Goal: Transaction & Acquisition: Purchase product/service

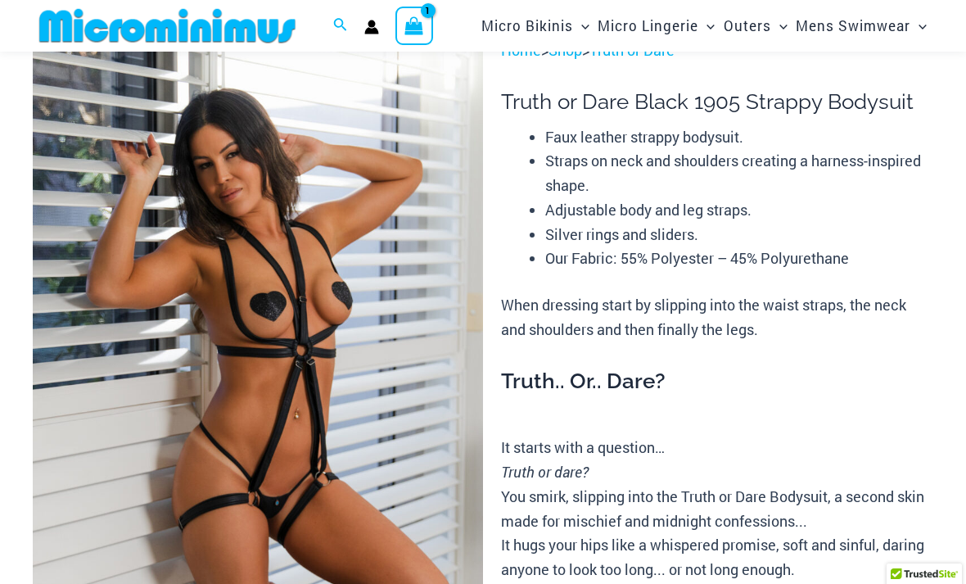
scroll to position [46, 0]
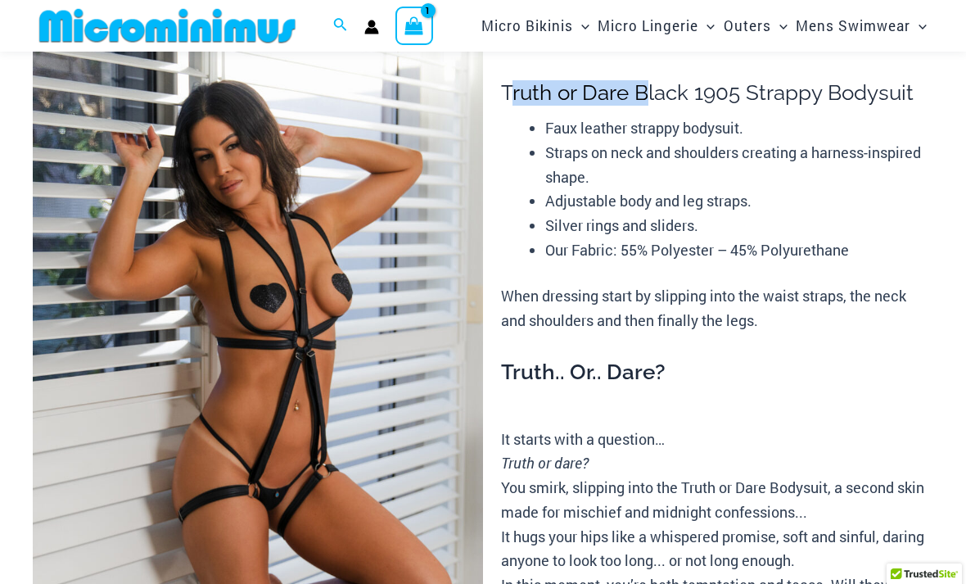
drag, startPoint x: 508, startPoint y: 91, endPoint x: 644, endPoint y: 96, distance: 136.8
click at [644, 96] on h1 "Truth or Dare Black 1905 Strappy Bodysuit" at bounding box center [717, 92] width 432 height 25
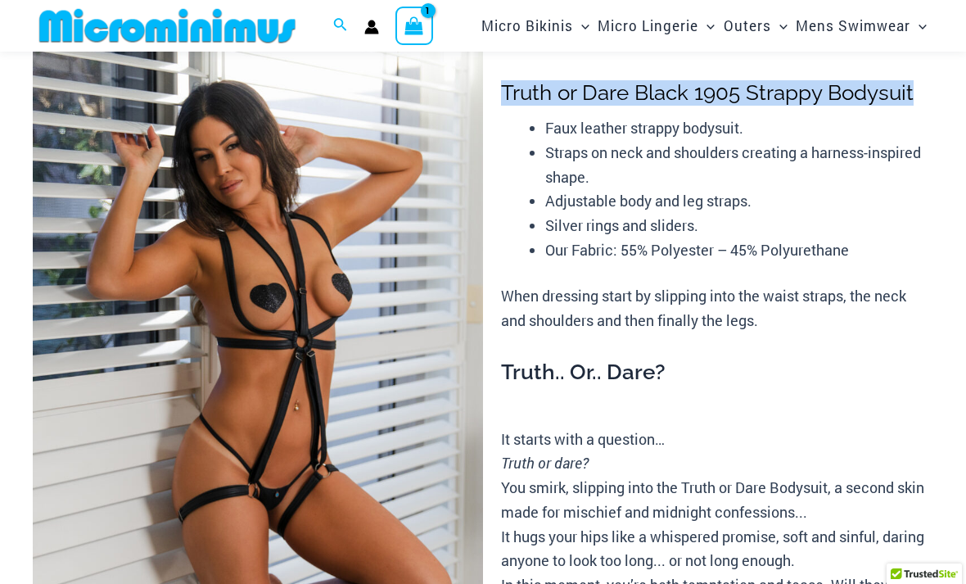
drag, startPoint x: 502, startPoint y: 91, endPoint x: 916, endPoint y: 94, distance: 414.4
click at [916, 94] on h1 "Truth or Dare Black 1905 Strappy Bodysuit" at bounding box center [717, 92] width 432 height 25
copy h1 "Truth or Dare Black 1905 Strappy Bodysuit"
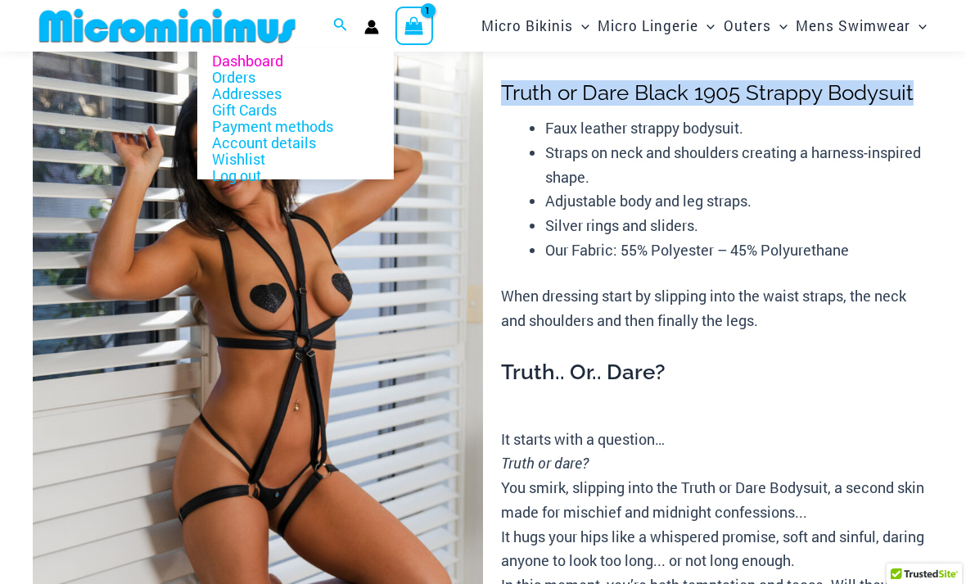
click at [373, 30] on icon "Account icon link" at bounding box center [372, 31] width 14 height 7
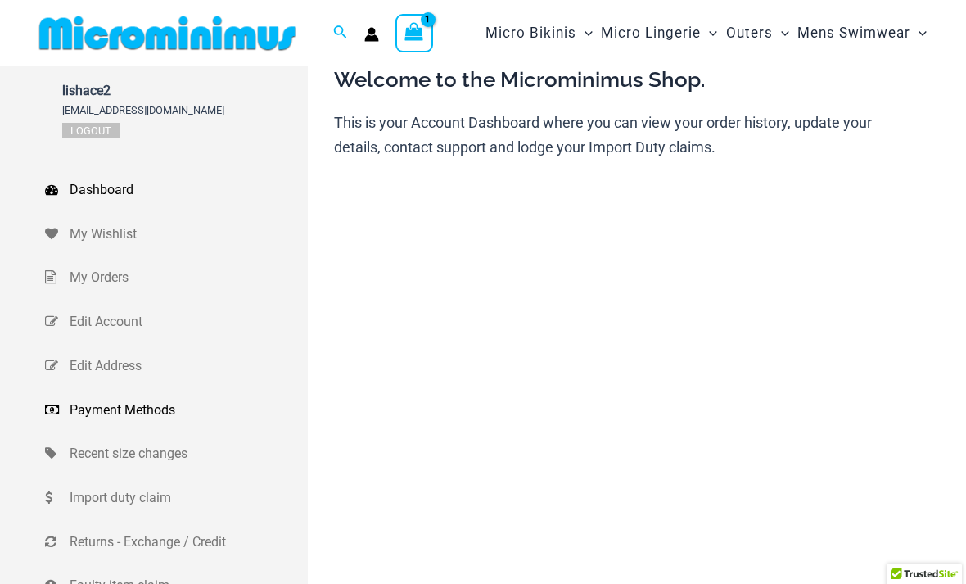
click at [138, 410] on span "Payment Methods" at bounding box center [187, 410] width 234 height 25
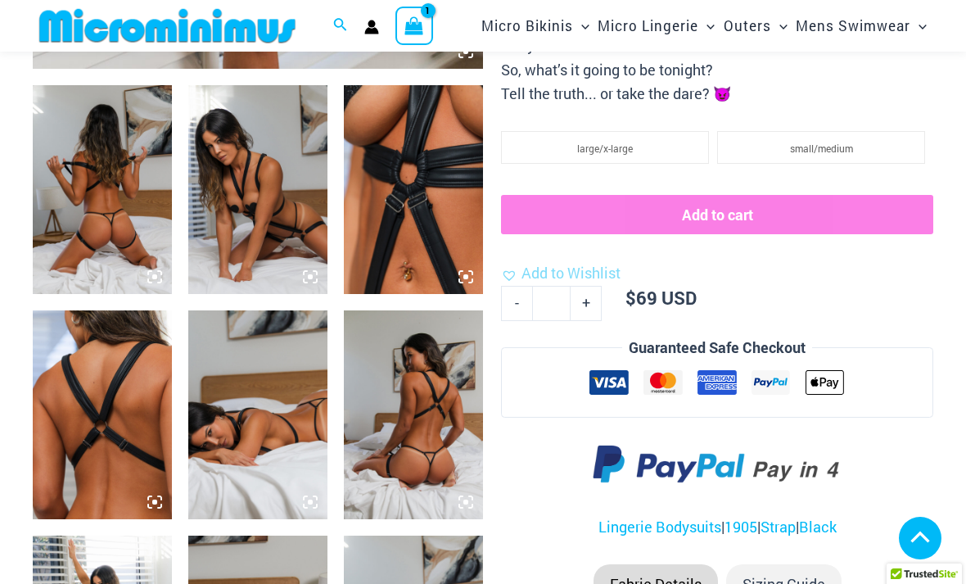
scroll to position [589, 0]
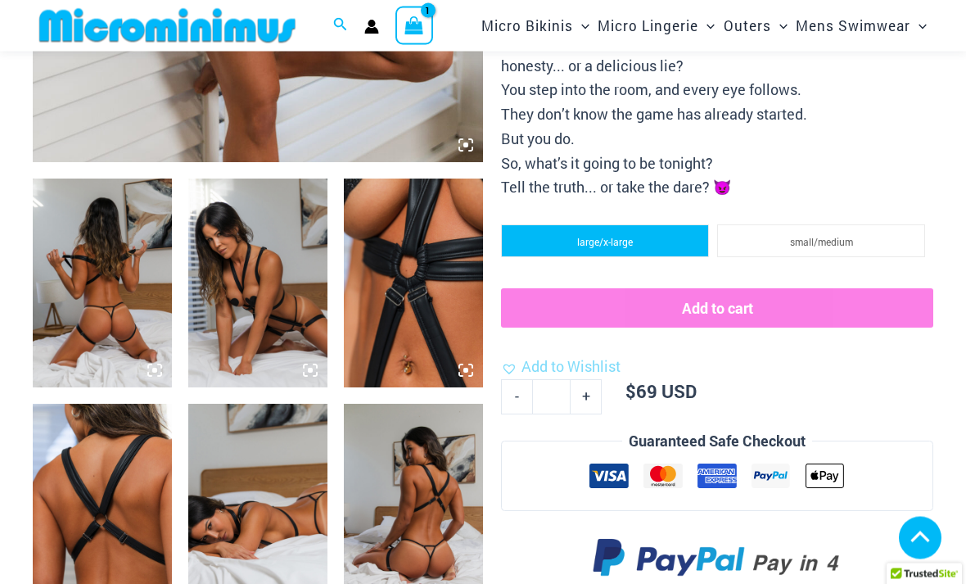
click at [636, 237] on li "large/x-large" at bounding box center [605, 241] width 208 height 33
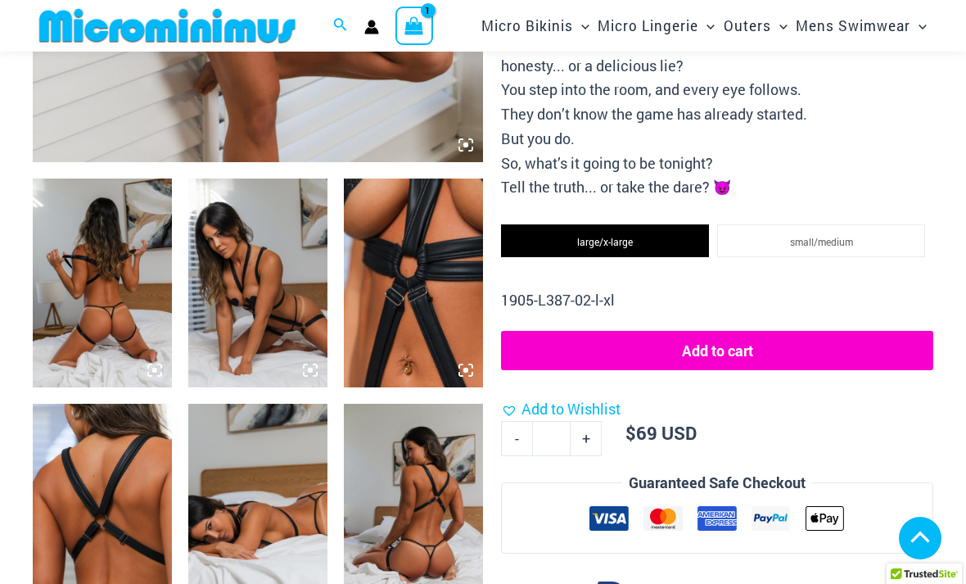
click at [735, 340] on button "Add to cart" at bounding box center [717, 350] width 432 height 39
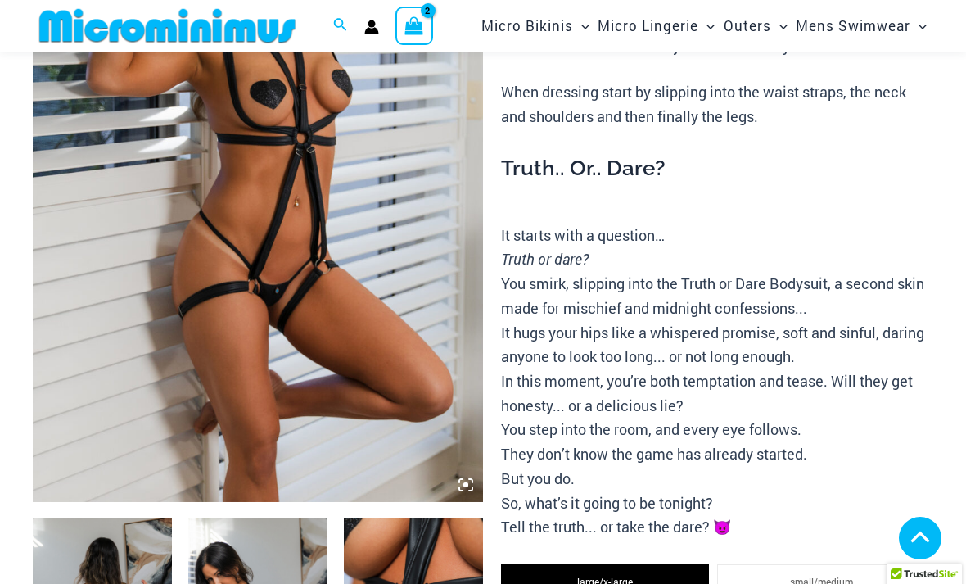
scroll to position [0, 0]
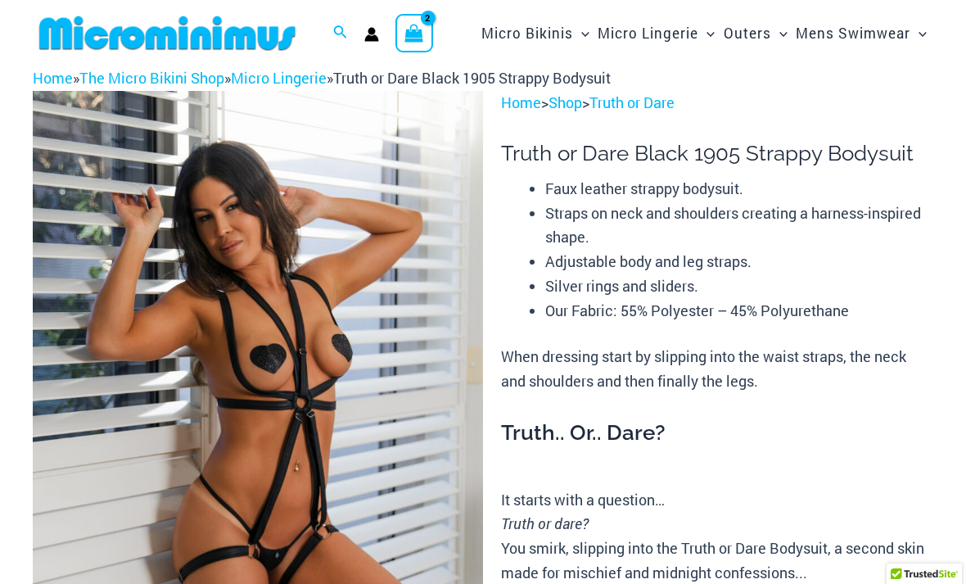
click at [418, 34] on icon "View Shopping Cart, 2 items" at bounding box center [414, 33] width 19 height 19
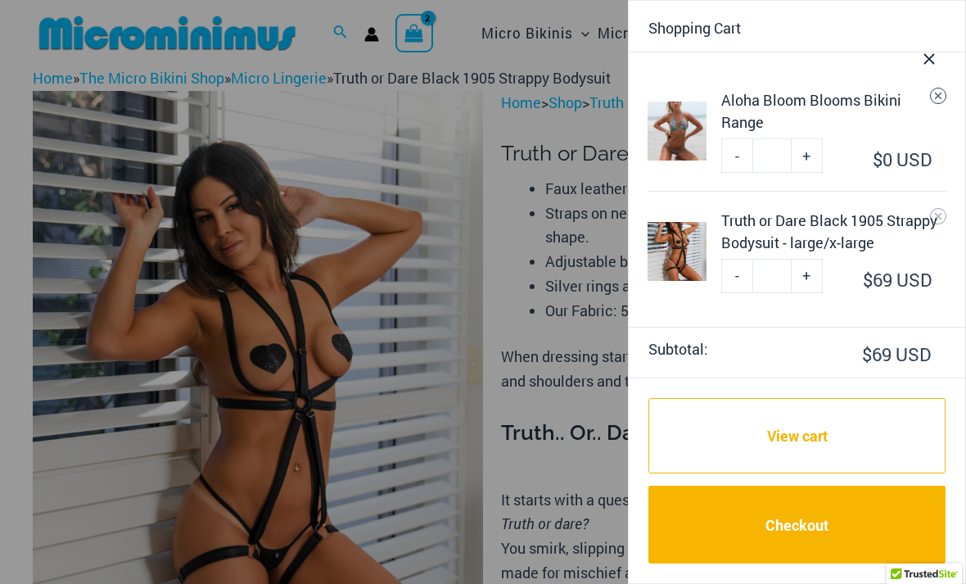
click at [943, 96] on icon "Remove Aloha Bloom Blooms Bikini Range from cart" at bounding box center [938, 95] width 11 height 11
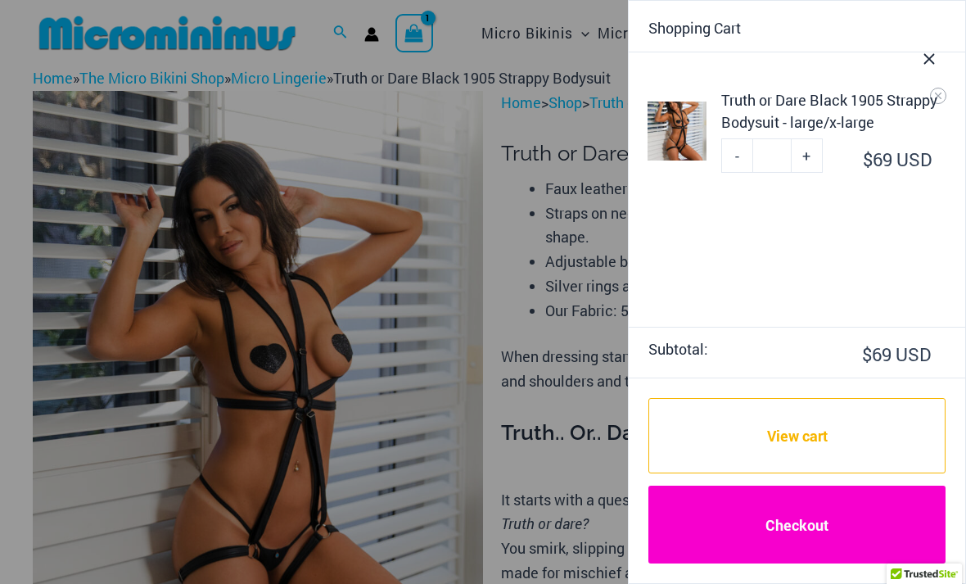
click at [833, 531] on link "Checkout" at bounding box center [797, 525] width 297 height 78
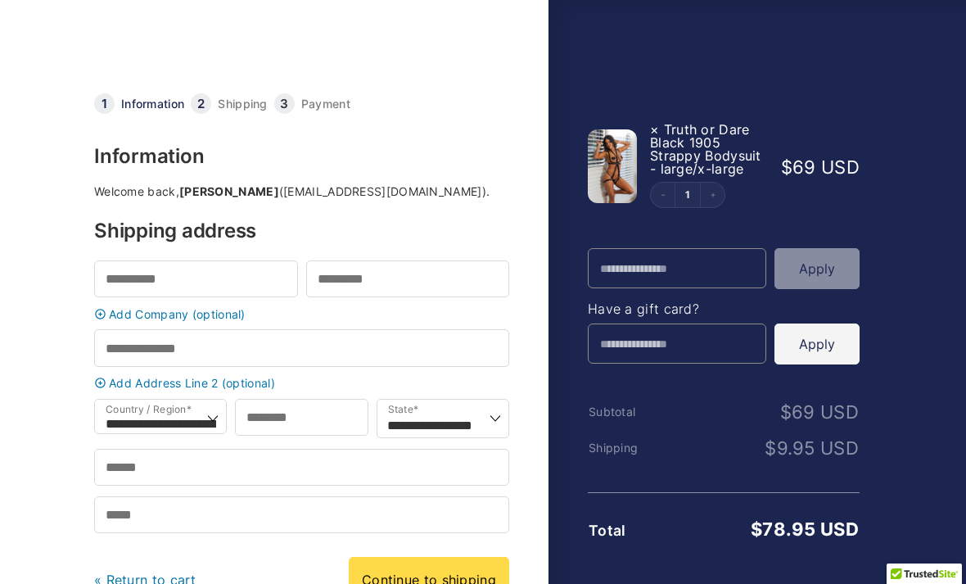
click at [324, 99] on link "Payment" at bounding box center [325, 103] width 49 height 11
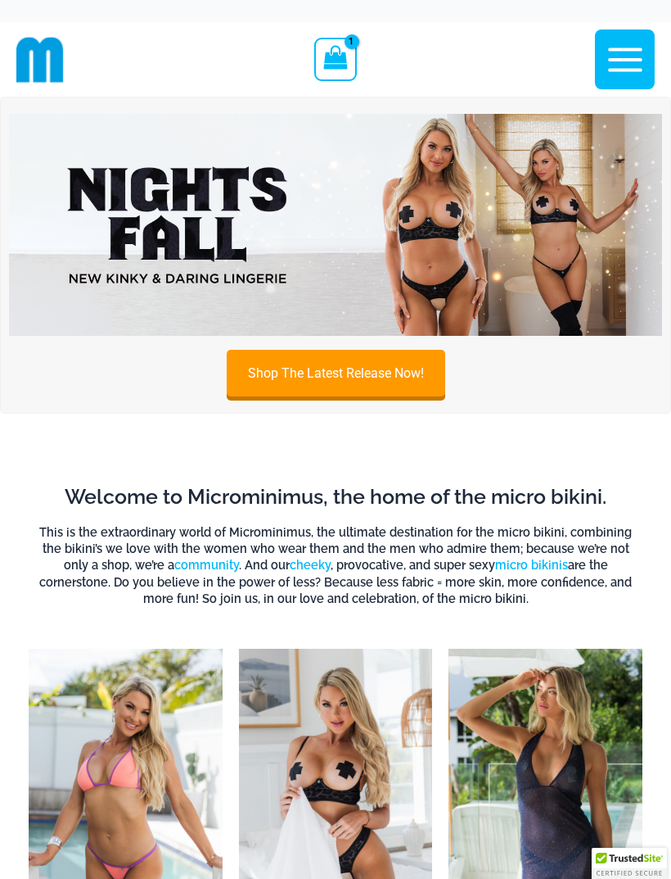
click at [617, 68] on icon "button" at bounding box center [625, 59] width 34 height 24
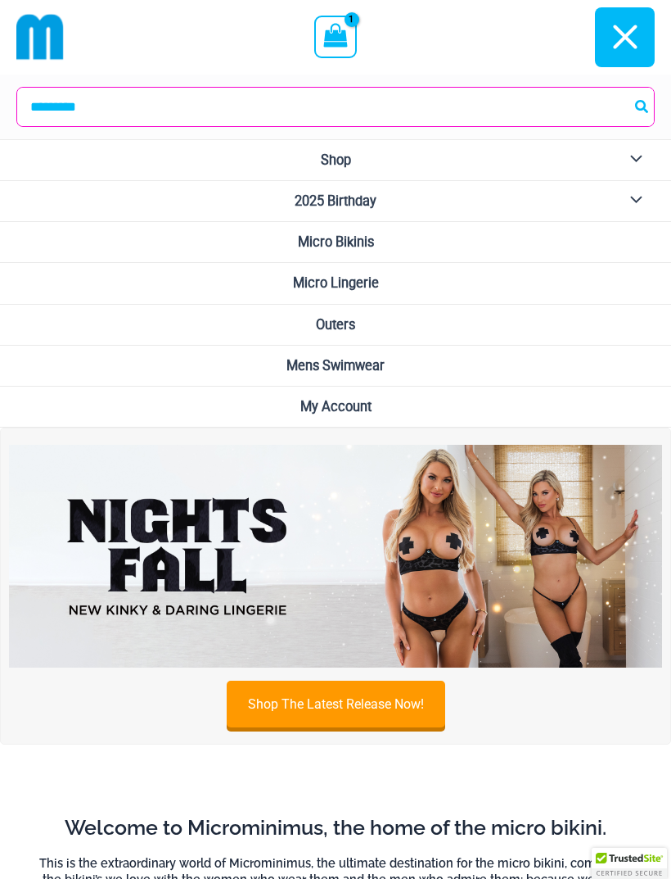
click at [361, 417] on link "My Account" at bounding box center [335, 407] width 671 height 41
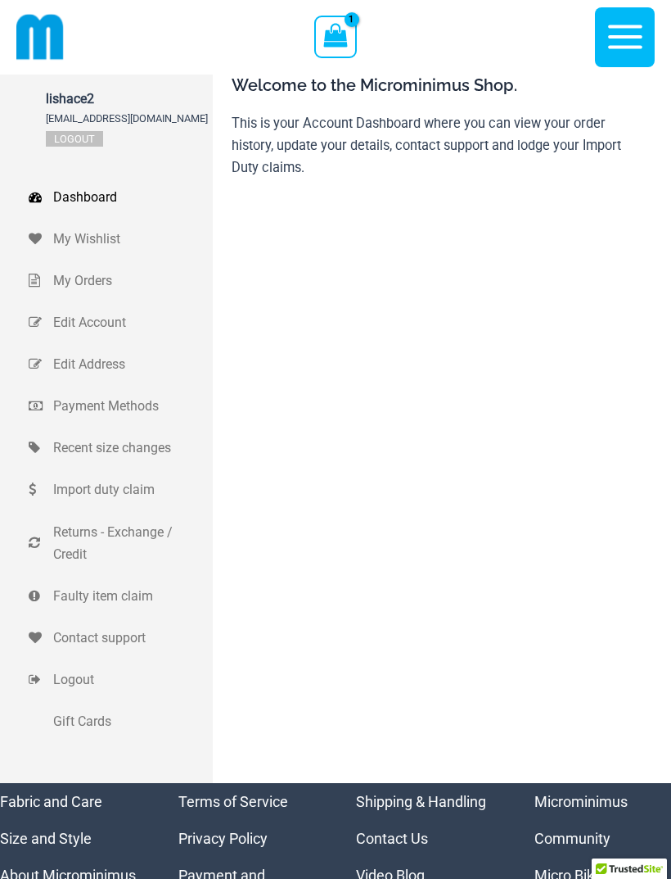
click at [111, 240] on span "My Wishlist" at bounding box center [131, 239] width 156 height 22
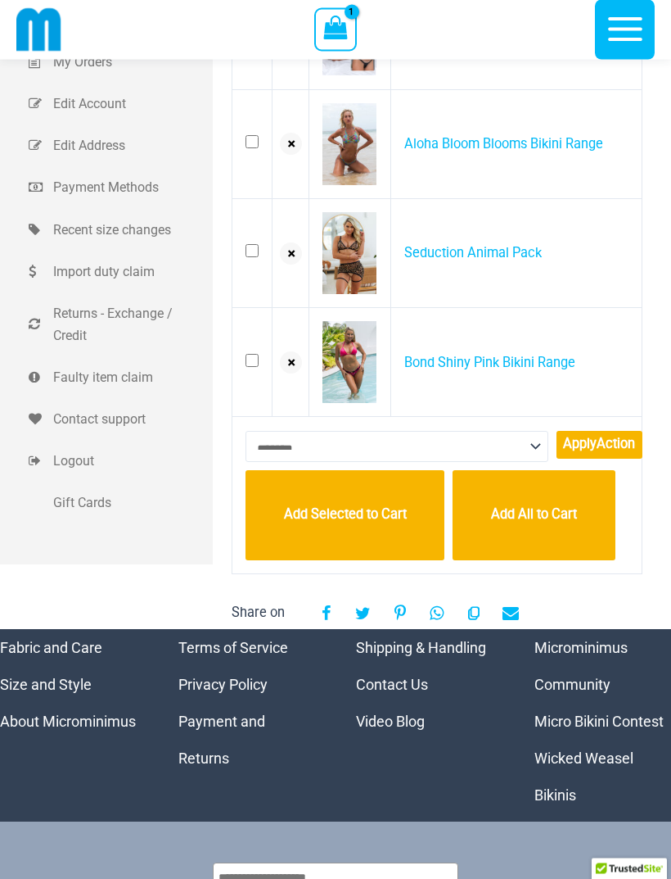
scroll to position [205, 0]
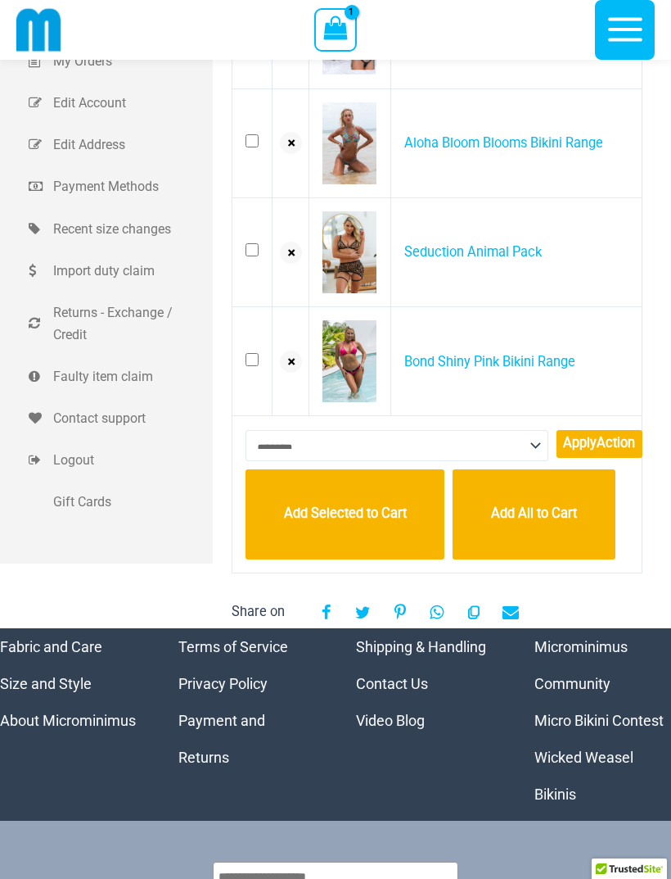
click at [138, 272] on span "Import duty claim" at bounding box center [131, 271] width 156 height 22
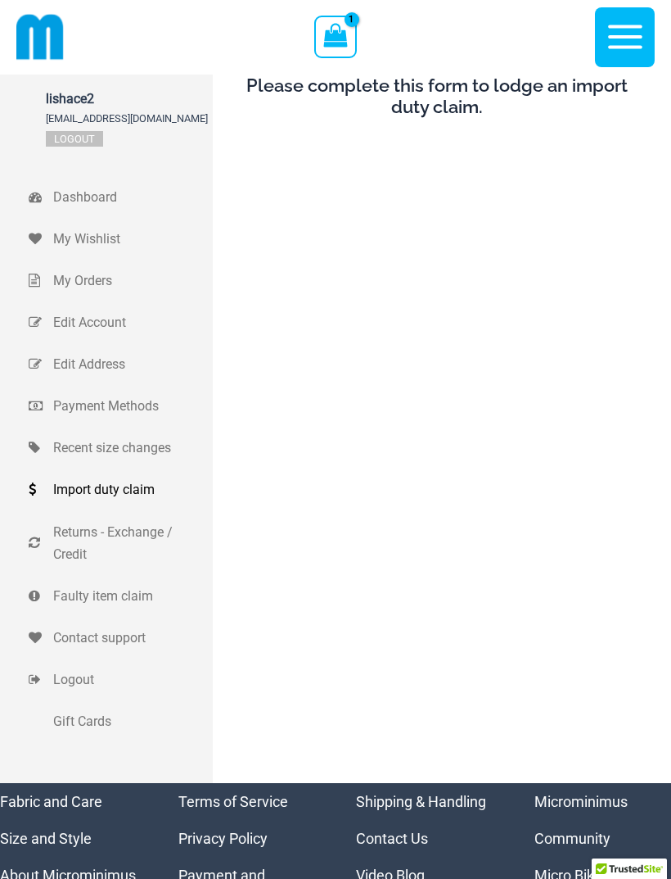
click at [145, 530] on span "Returns - Exchange / Credit" at bounding box center [131, 543] width 156 height 44
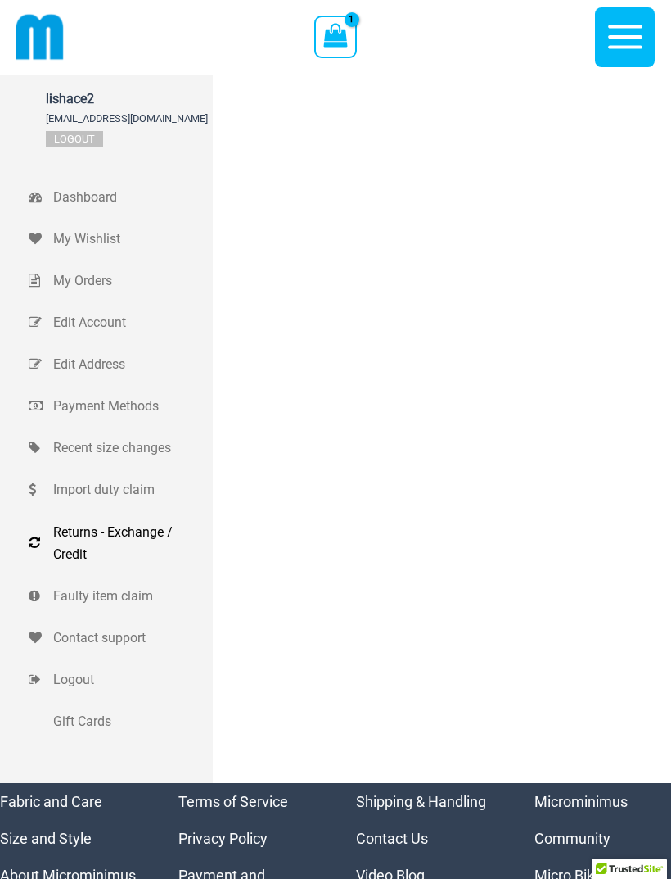
click at [113, 367] on span "Edit Address" at bounding box center [131, 364] width 156 height 22
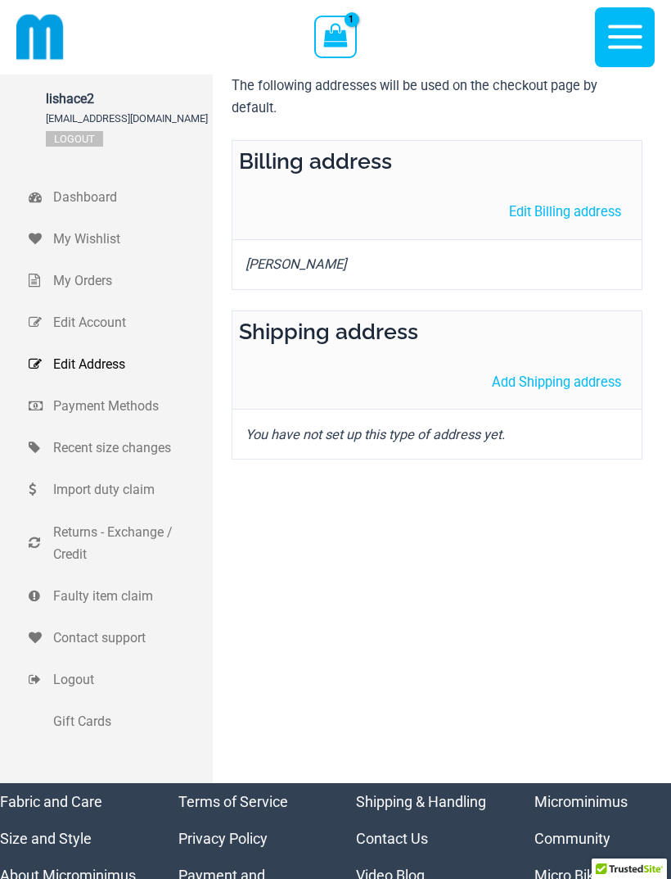
click at [105, 197] on span "Dashboard" at bounding box center [131, 197] width 156 height 22
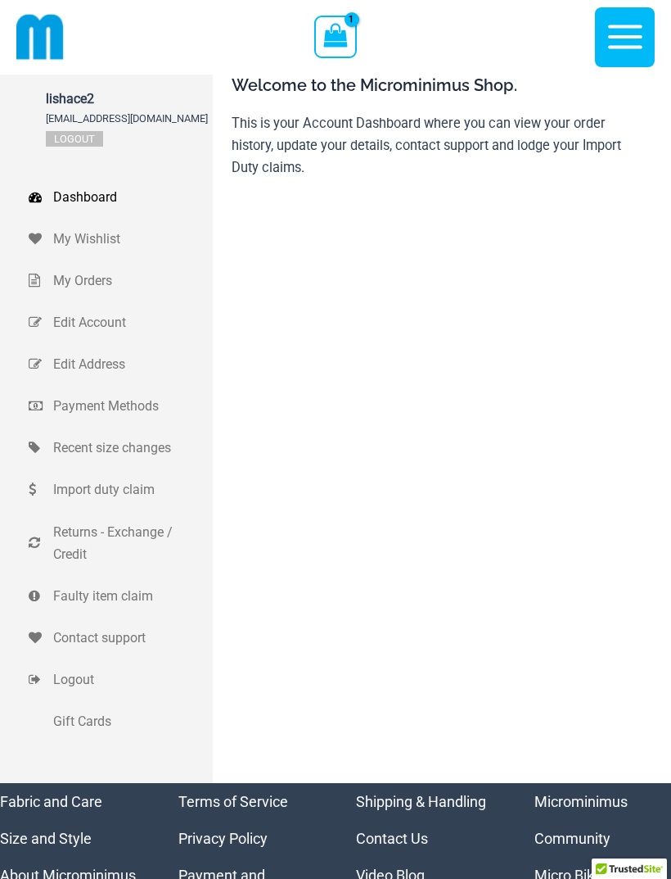
click at [97, 283] on span "My Orders" at bounding box center [131, 280] width 156 height 22
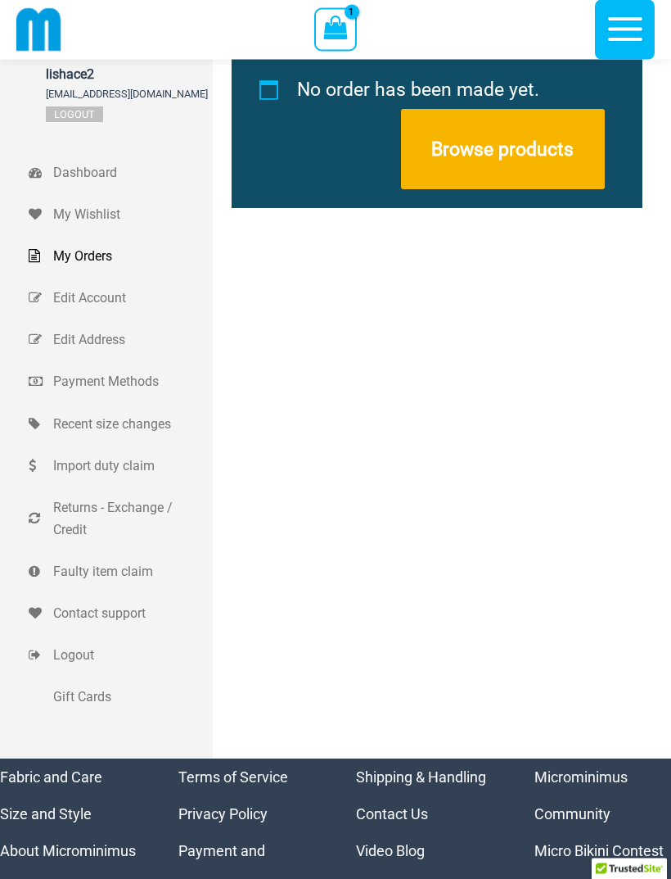
scroll to position [10, 0]
click at [140, 384] on span "Payment Methods" at bounding box center [131, 381] width 156 height 22
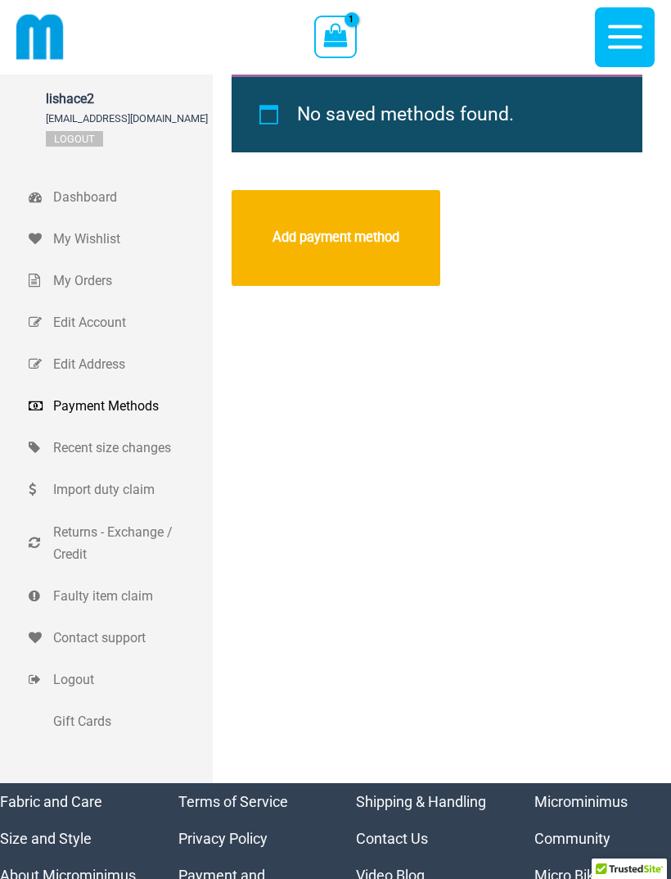
click at [620, 47] on icon "button" at bounding box center [625, 37] width 34 height 24
